Goal: Register for event/course

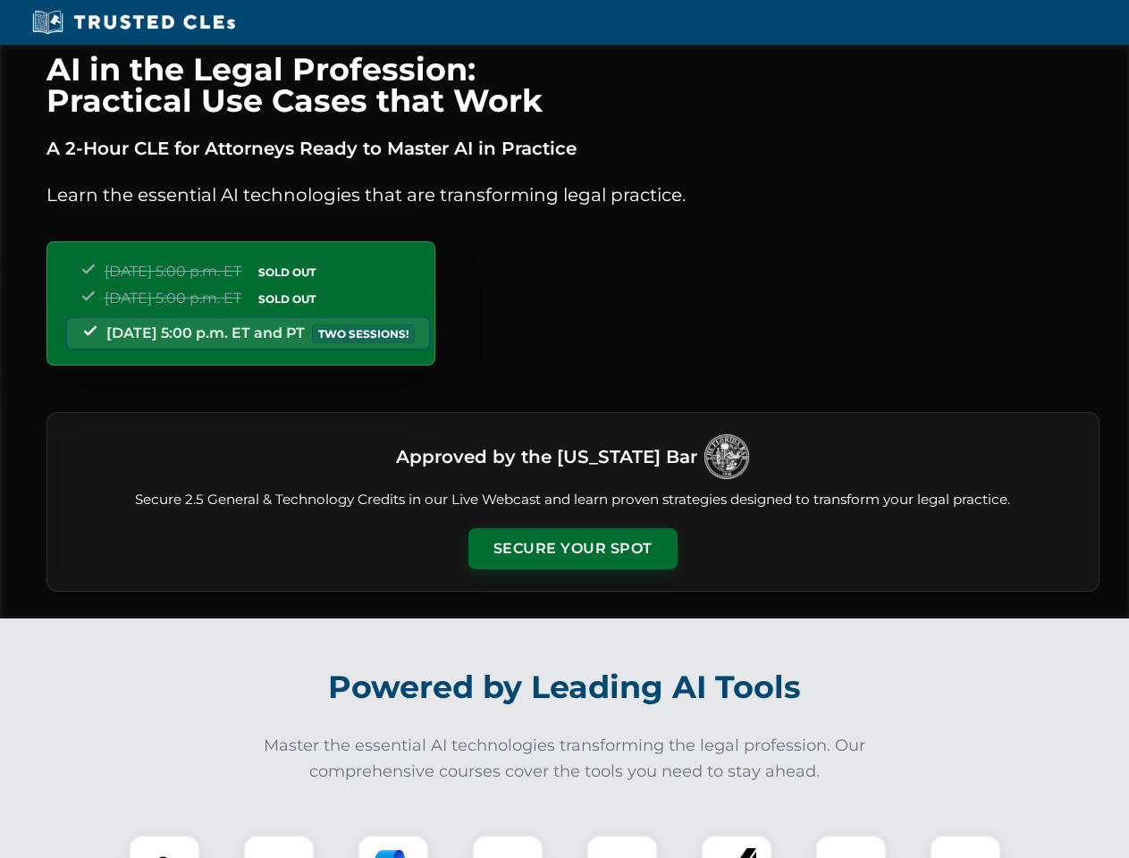
click at [572, 549] on button "Secure Your Spot" at bounding box center [573, 549] width 209 height 41
click at [165, 847] on img at bounding box center [165, 871] width 52 height 52
